Goal: Task Accomplishment & Management: Complete application form

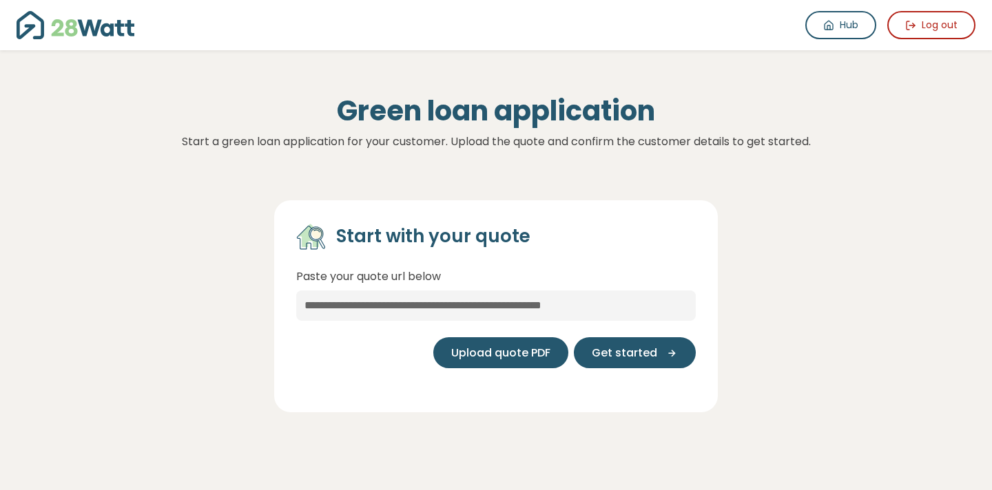
click at [501, 364] on button "Upload quote PDF" at bounding box center [500, 352] width 135 height 31
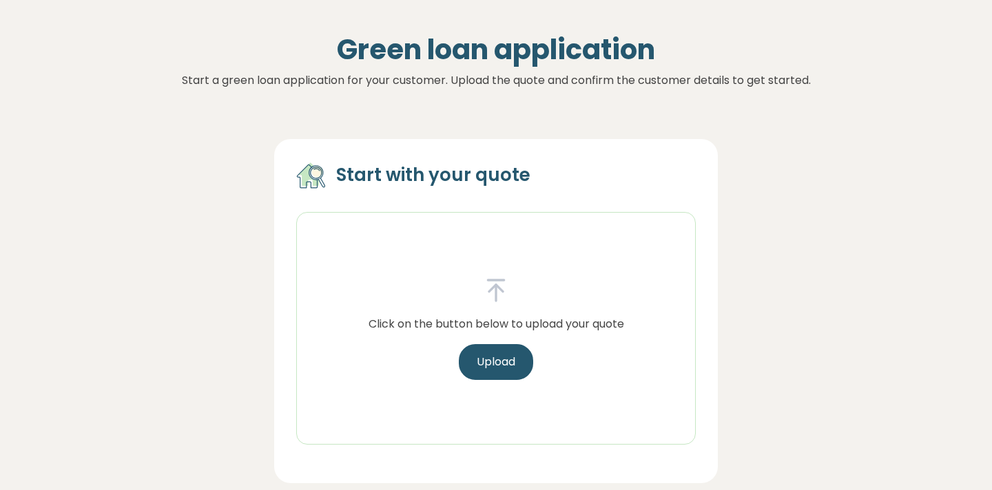
scroll to position [140, 0]
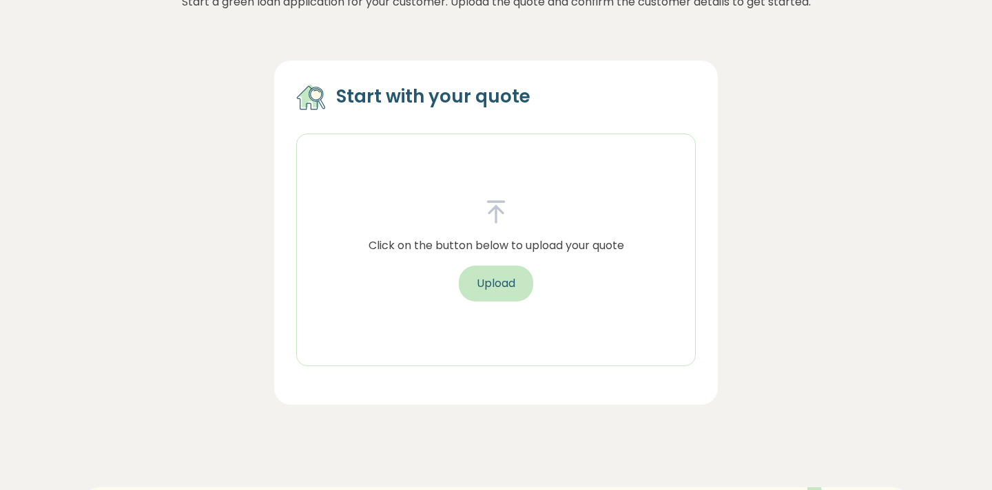
click at [484, 279] on button "Upload" at bounding box center [496, 284] width 74 height 36
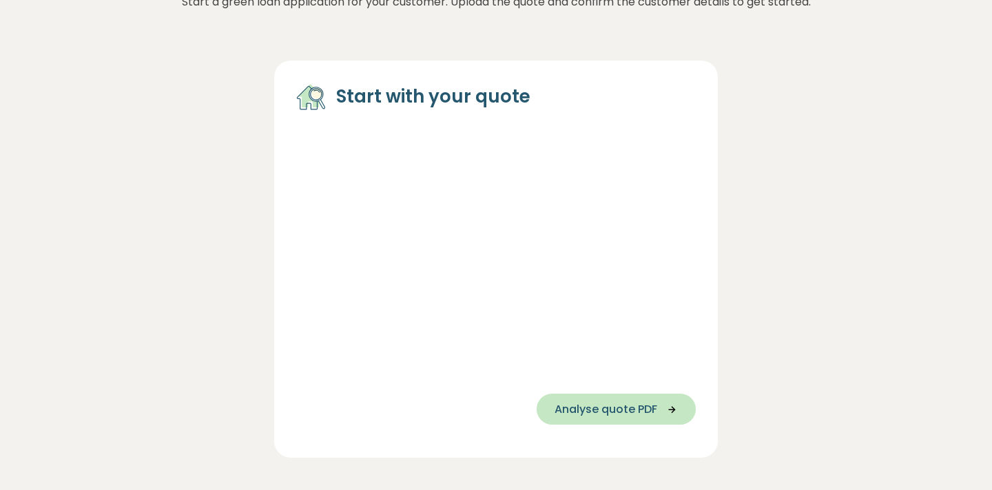
click at [597, 408] on span "Analyse quote PDF" at bounding box center [605, 409] width 103 height 17
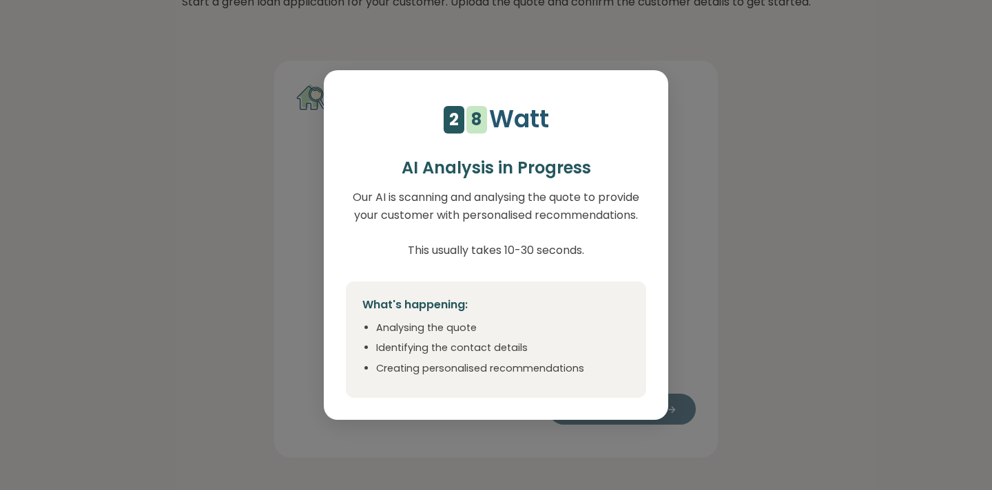
select select "***"
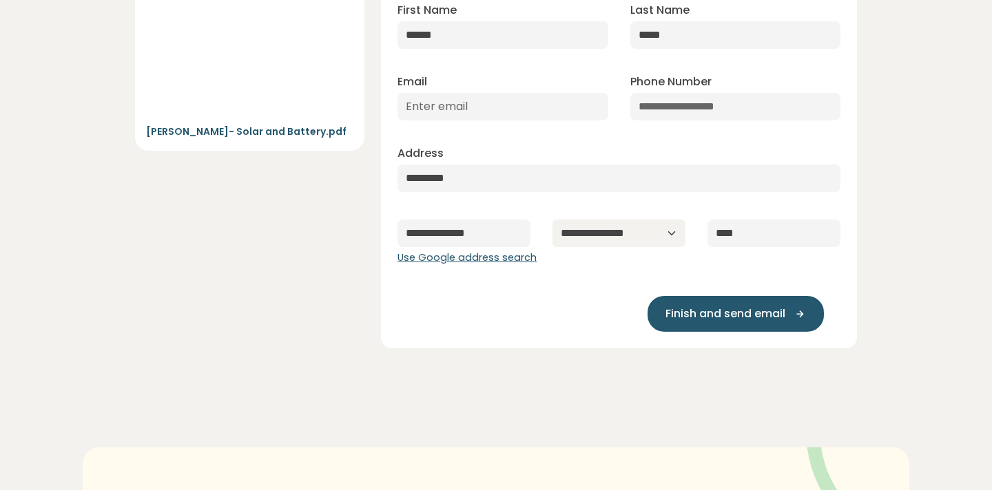
scroll to position [0, 0]
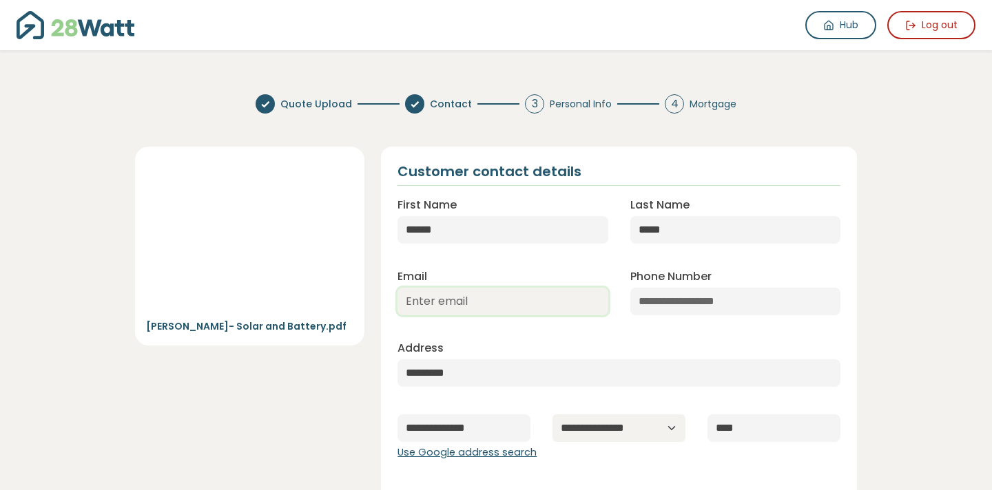
click at [460, 296] on input "Email" at bounding box center [502, 302] width 210 height 28
paste input "[EMAIL_ADDRESS][DOMAIN_NAME]"
type input "[EMAIL_ADDRESS][DOMAIN_NAME]"
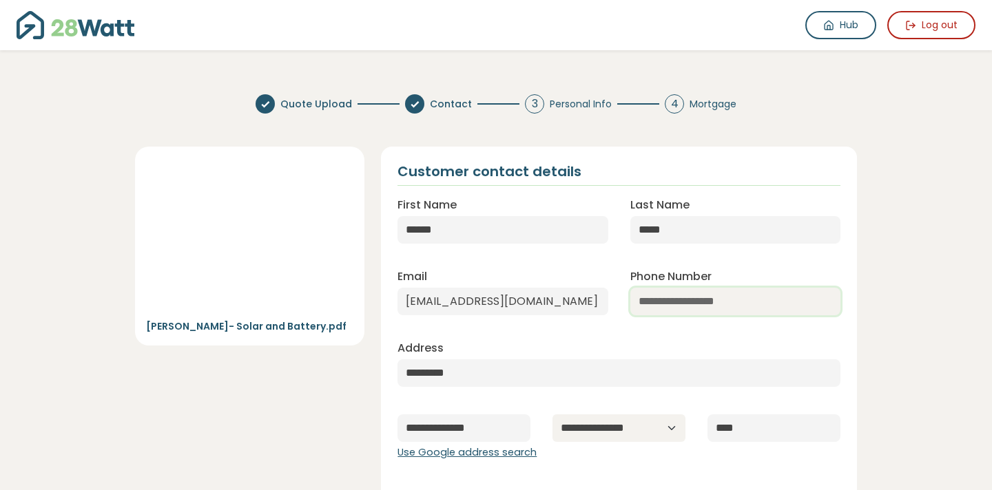
click at [705, 304] on input "Phone Number" at bounding box center [735, 302] width 210 height 28
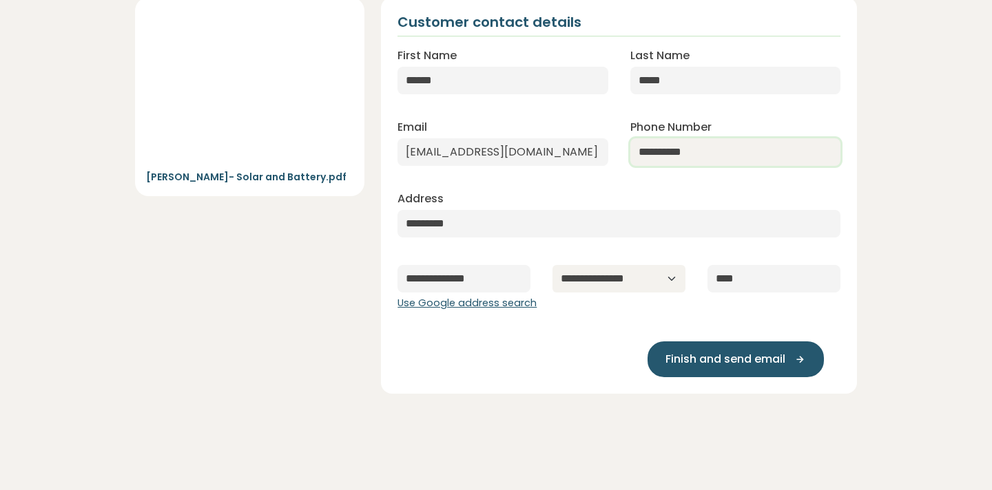
scroll to position [241, 0]
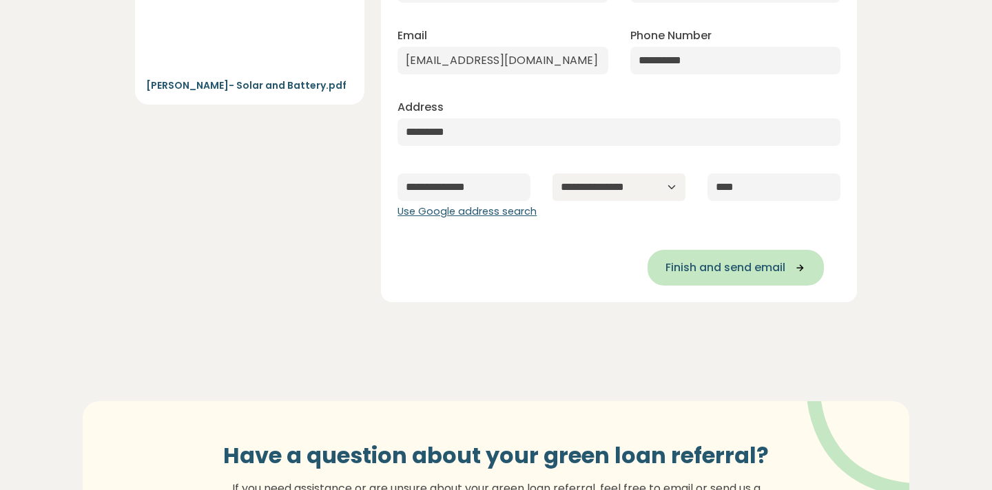
click at [751, 271] on span "Finish and send email" at bounding box center [725, 268] width 120 height 17
type input "**********"
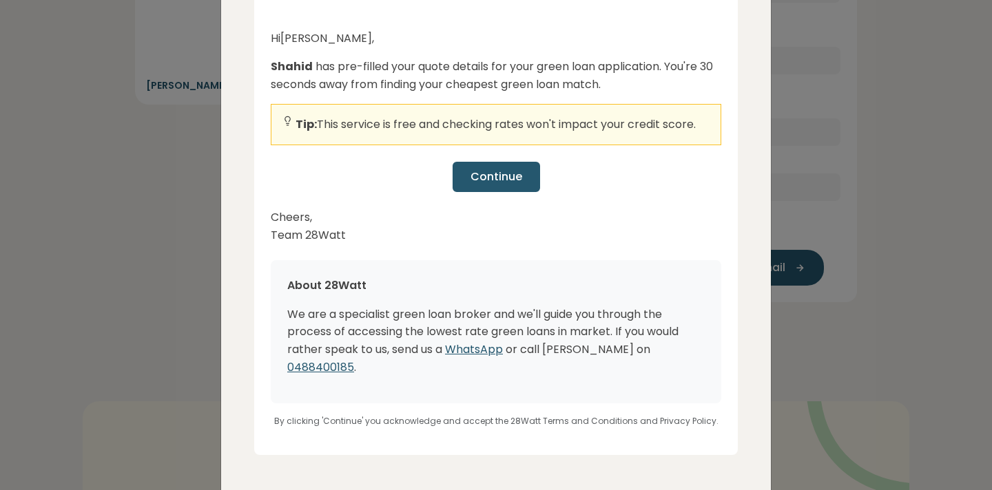
scroll to position [190, 0]
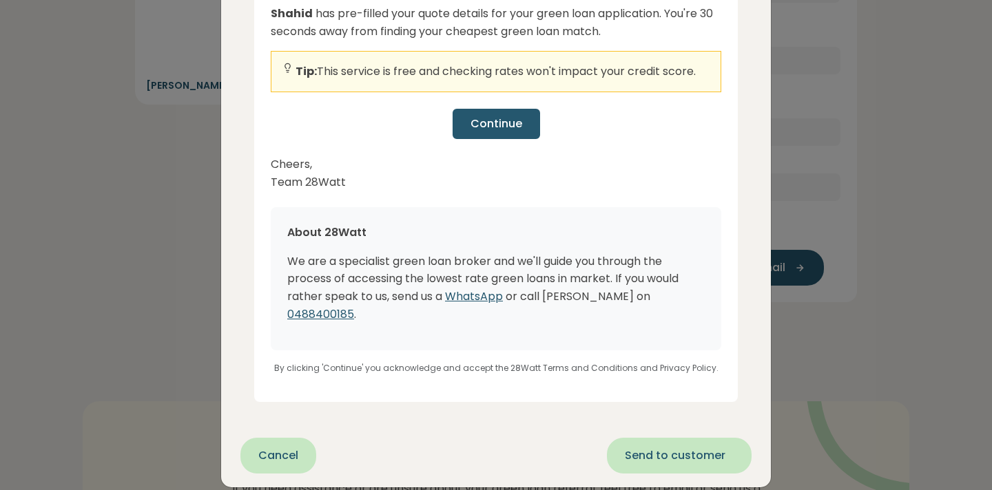
click at [678, 448] on span "Send to customer" at bounding box center [675, 456] width 101 height 17
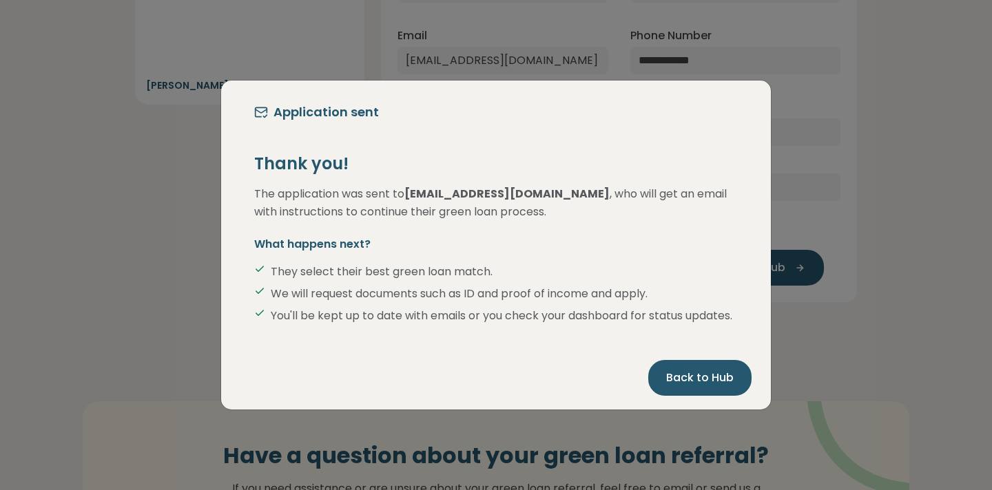
scroll to position [0, 0]
click at [703, 385] on span "Back to Hub" at bounding box center [699, 378] width 67 height 17
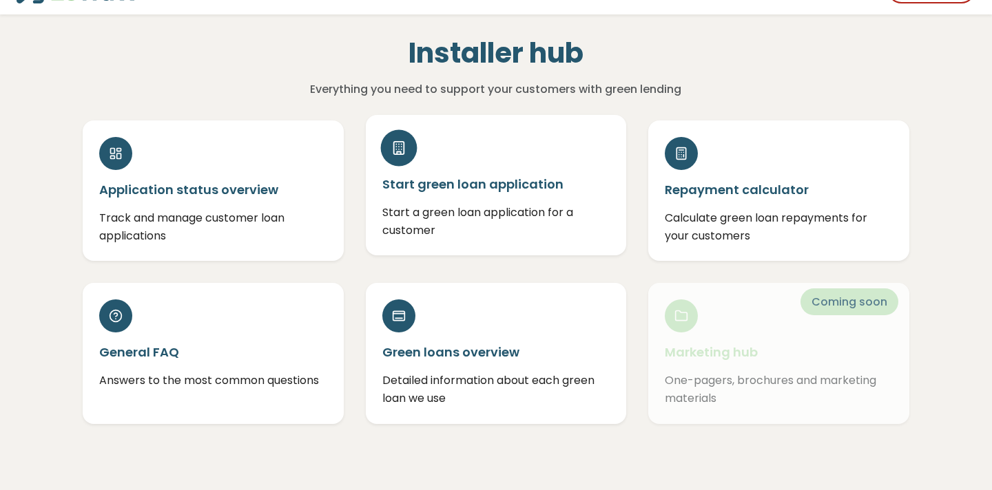
scroll to position [39, 0]
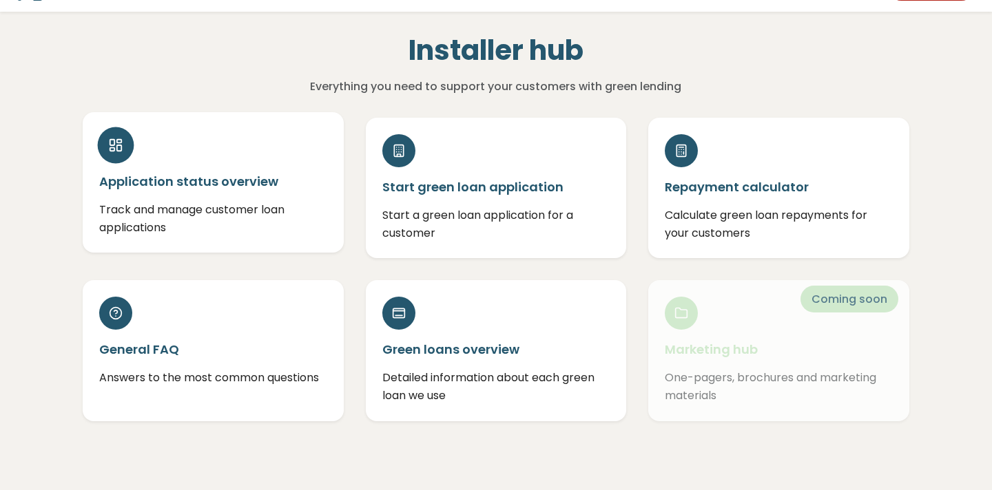
click at [228, 138] on div "Application status overview Track and manage customer loan applications" at bounding box center [213, 182] width 261 height 140
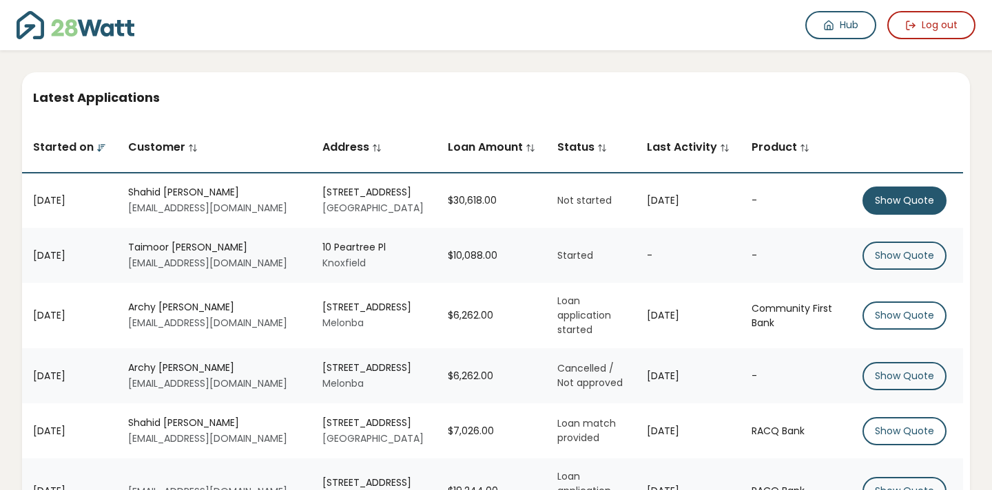
click at [899, 204] on button "Show Quote" at bounding box center [904, 201] width 84 height 28
